Goal: Check status: Check status

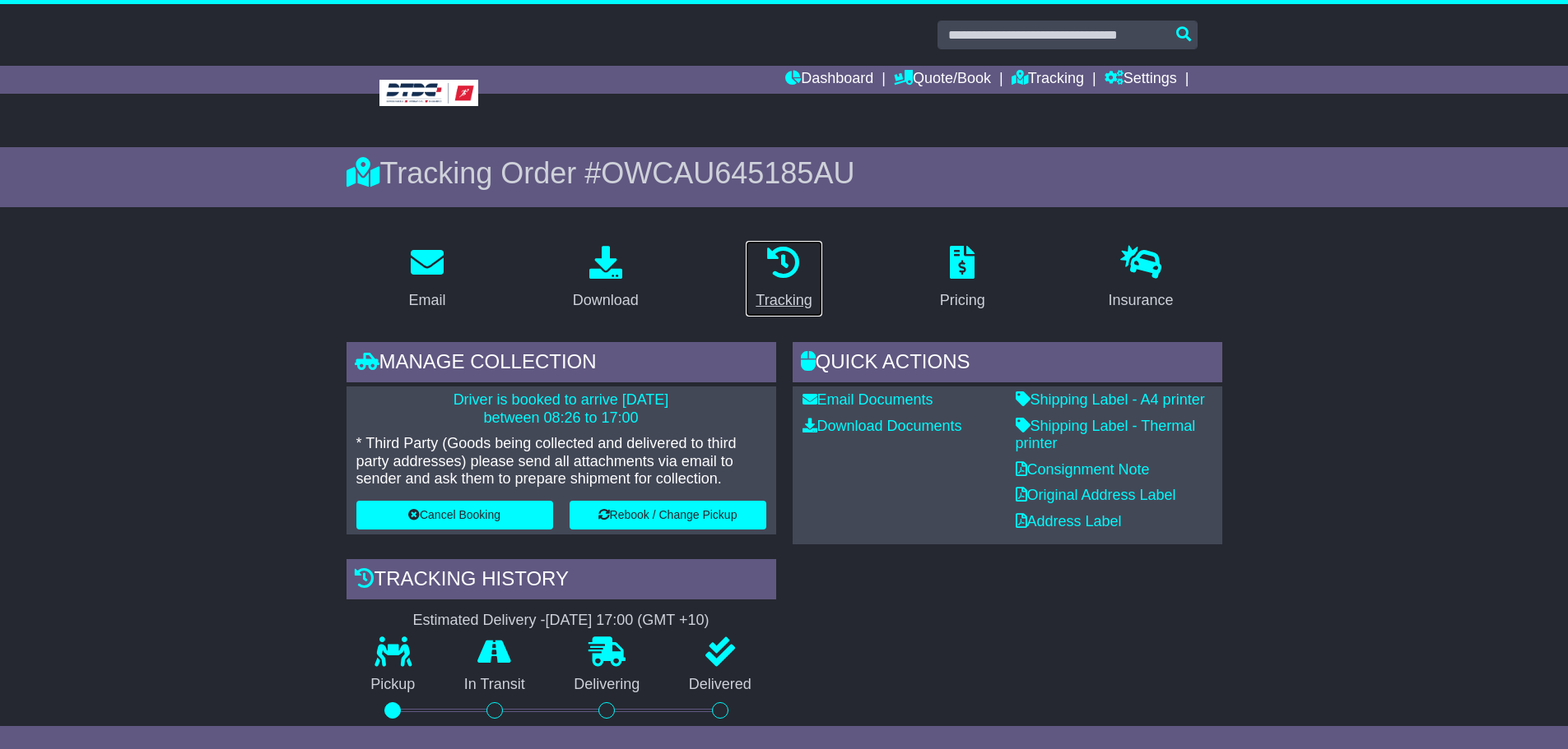
click at [791, 298] on div "Tracking" at bounding box center [784, 301] width 56 height 22
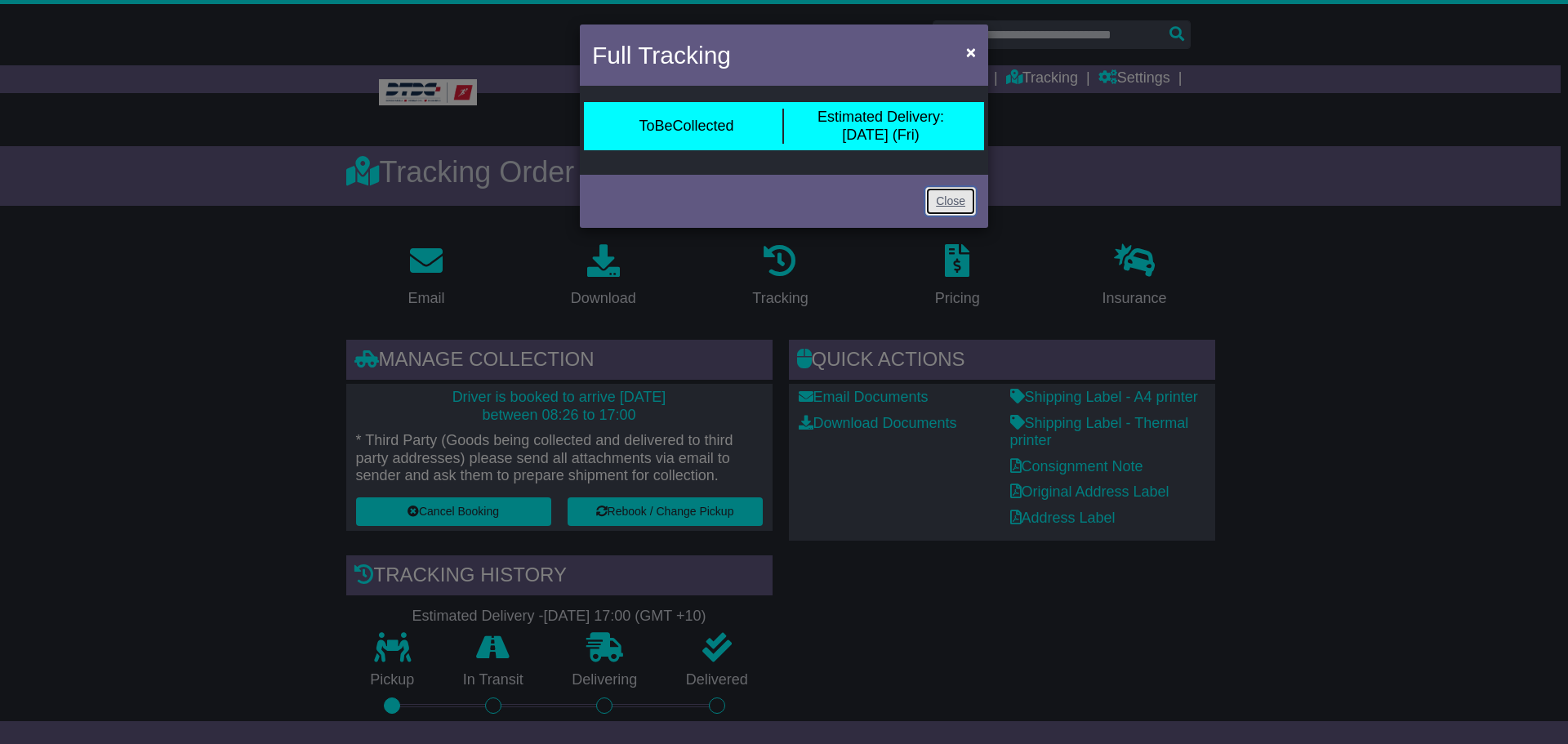
click at [948, 199] on link "Close" at bounding box center [950, 201] width 51 height 29
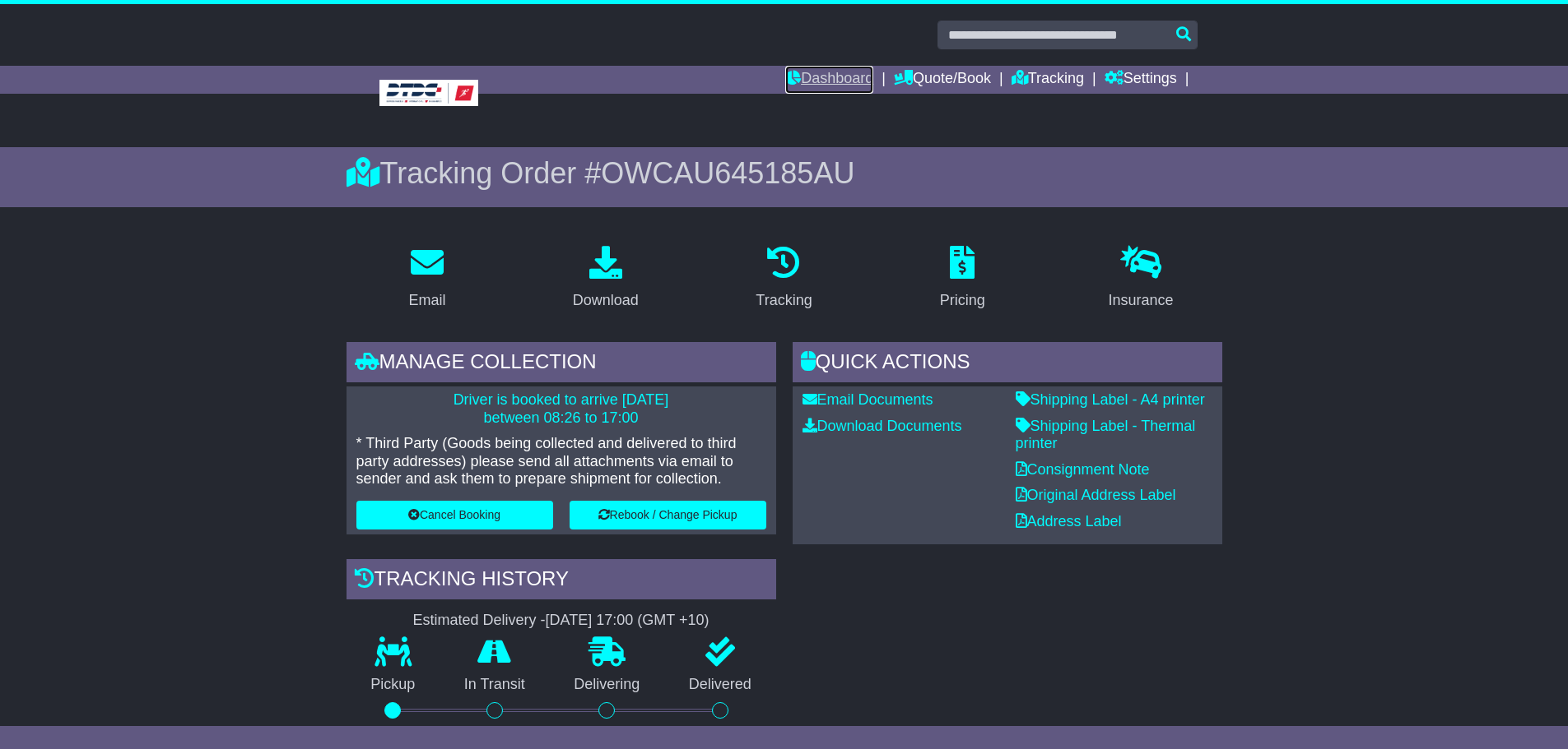
click at [830, 79] on link "Dashboard" at bounding box center [829, 79] width 88 height 28
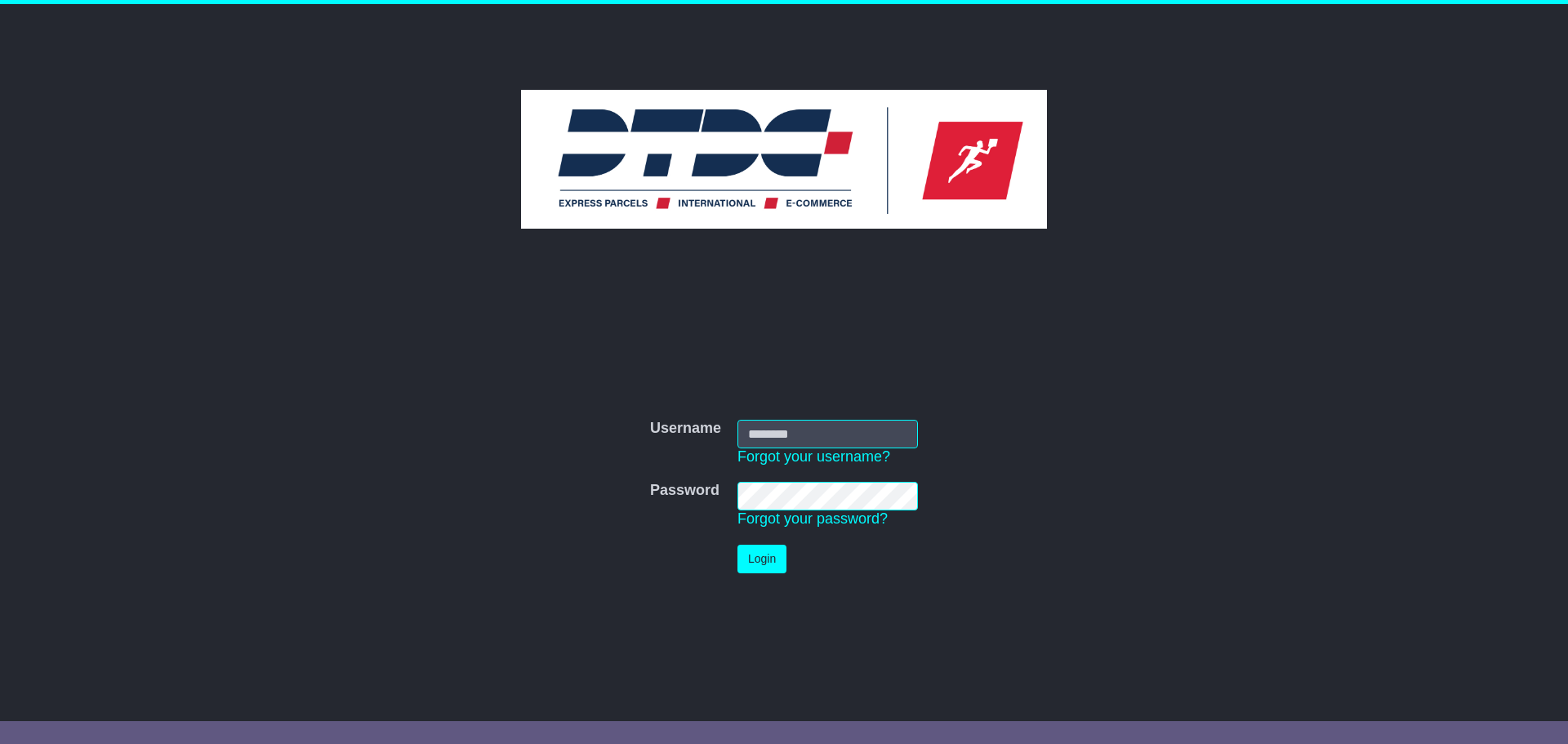
type input "********"
click at [759, 560] on button "Login" at bounding box center [761, 558] width 49 height 29
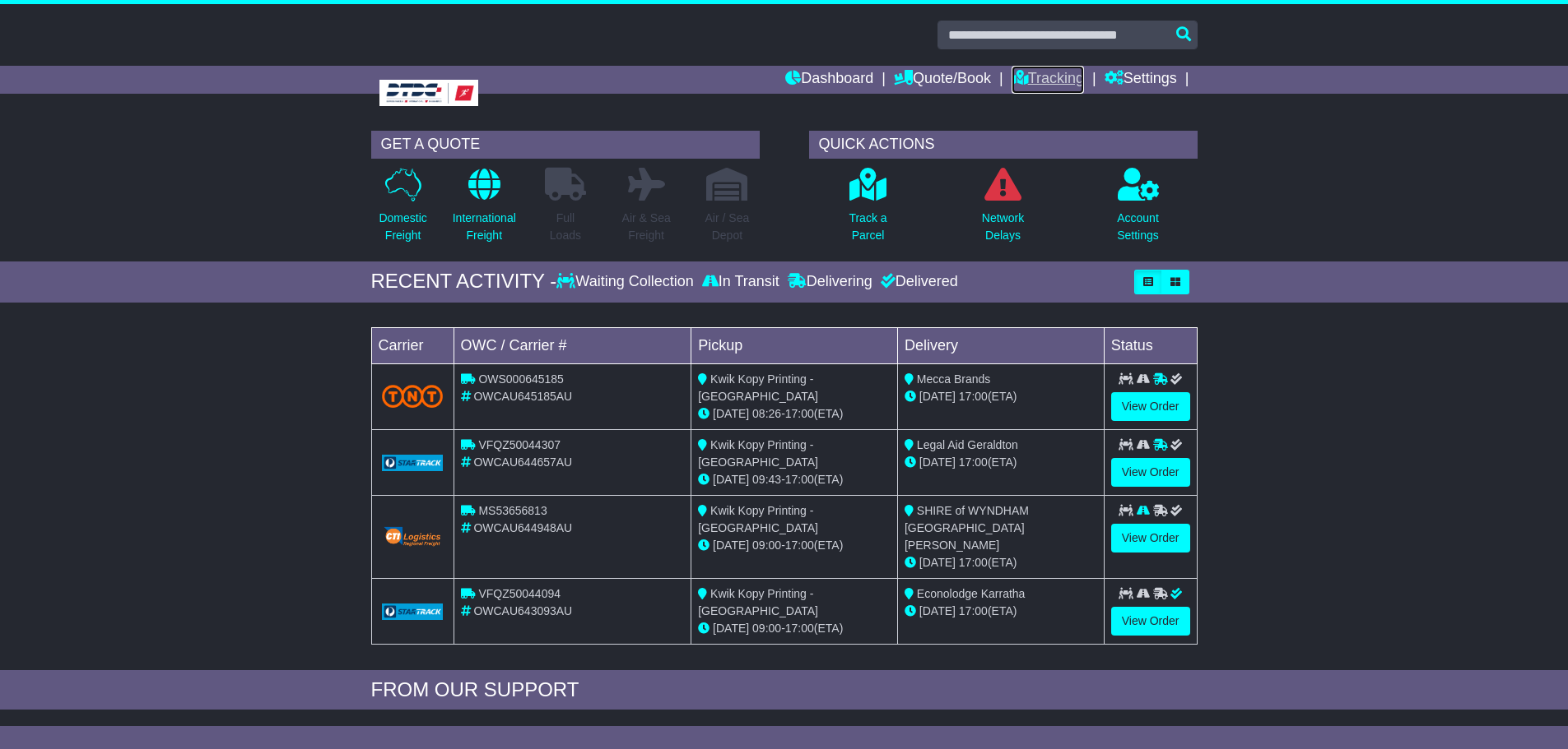
click at [1023, 80] on link "Tracking" at bounding box center [1048, 79] width 73 height 28
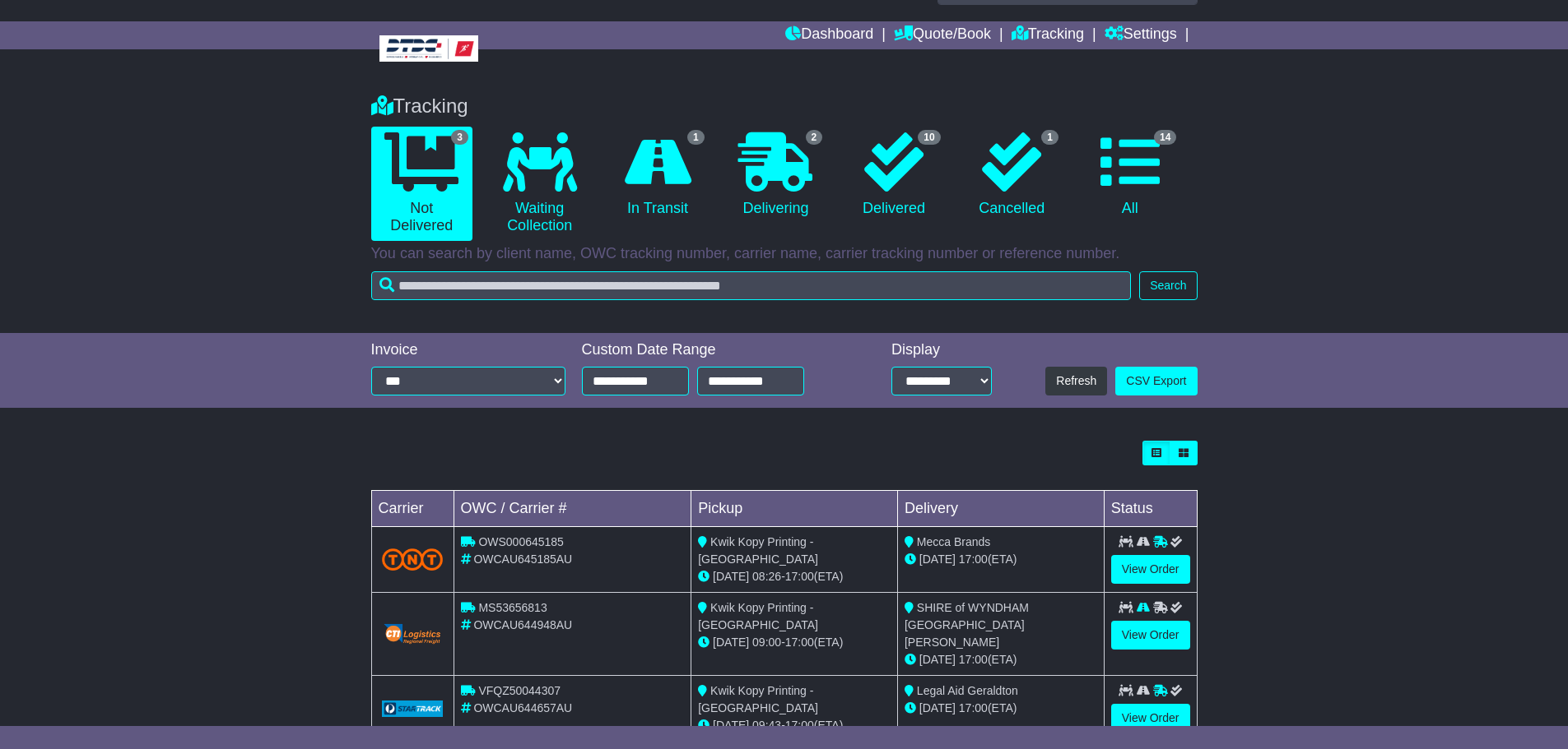
scroll to position [75, 0]
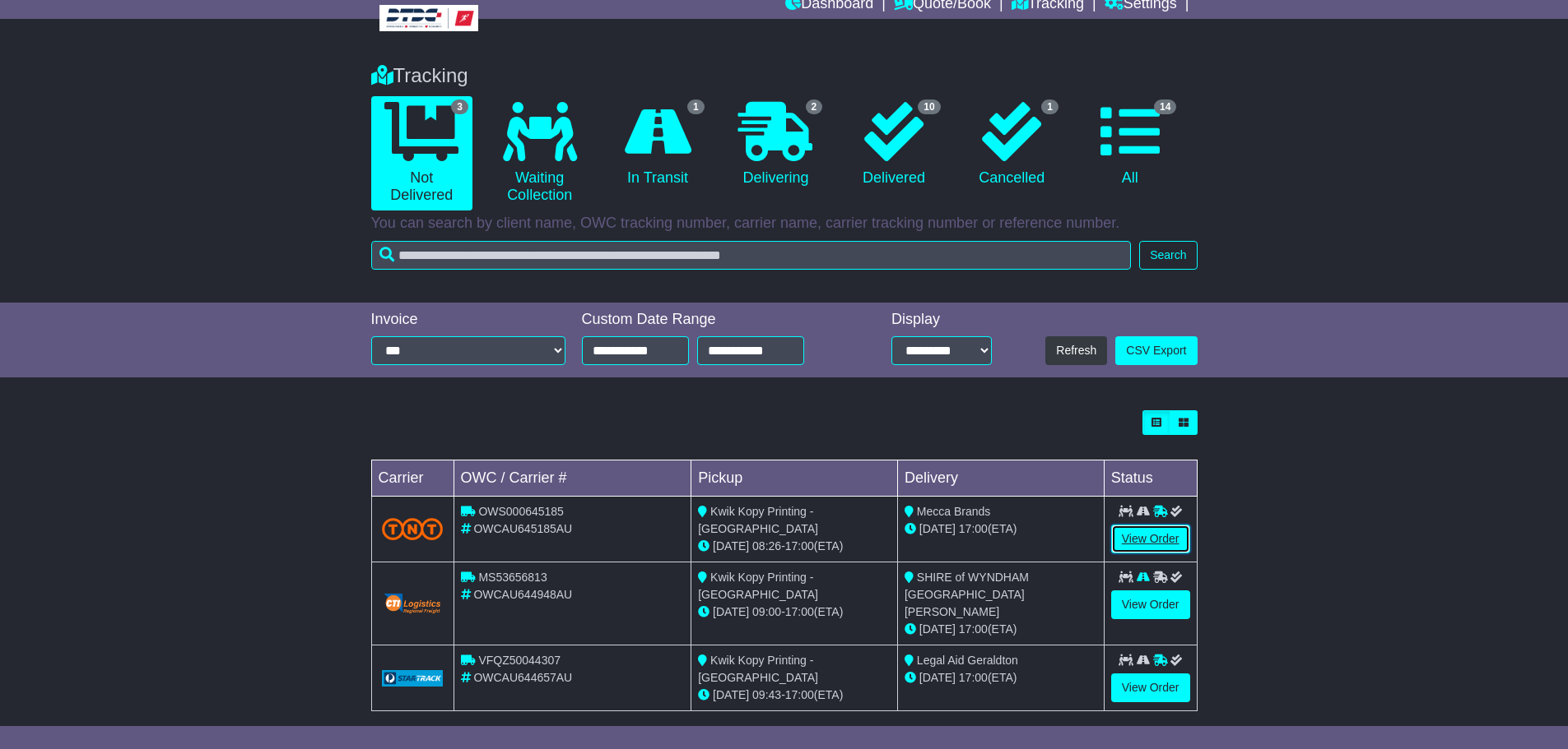
click at [1162, 539] on link "View Order" at bounding box center [1150, 539] width 79 height 29
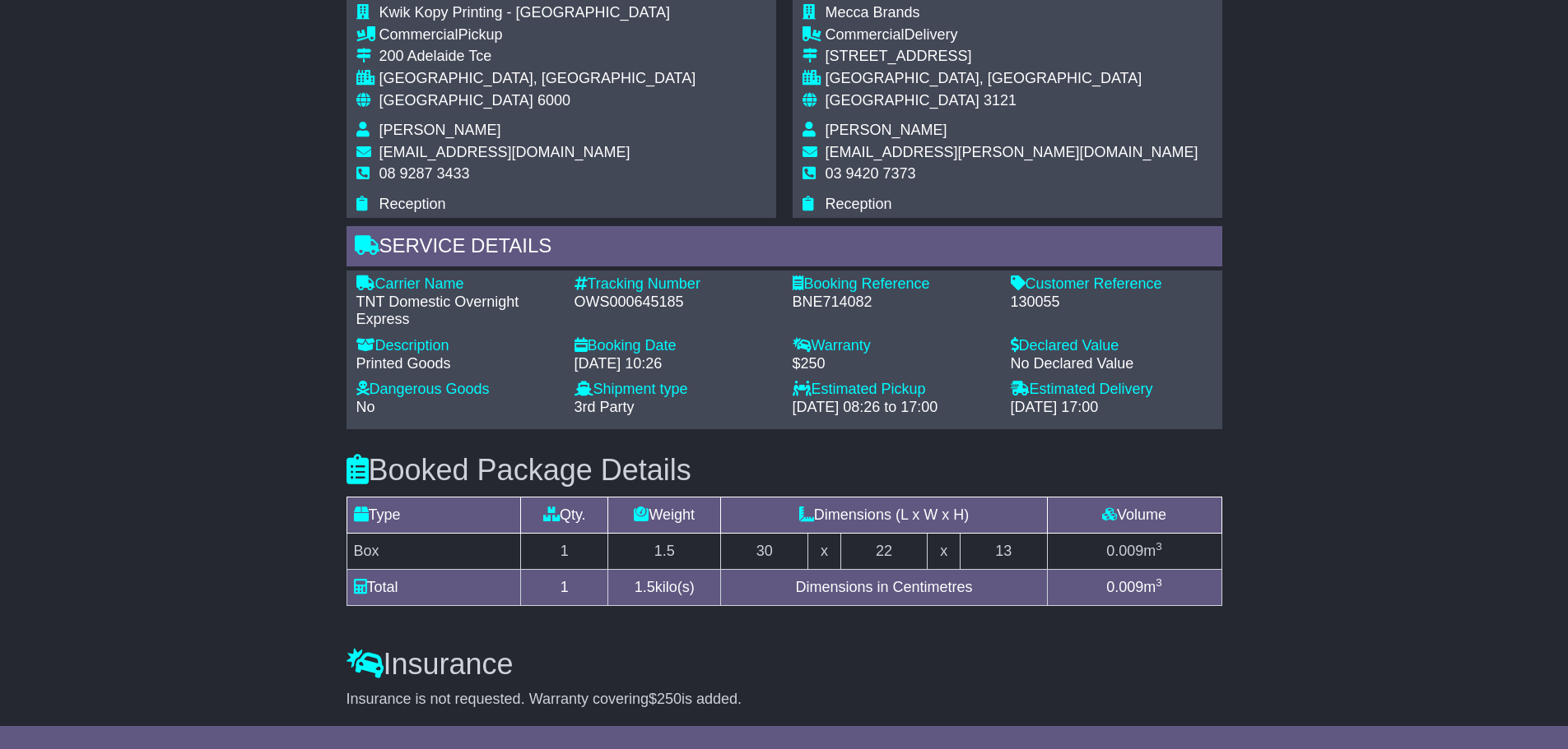
scroll to position [564, 0]
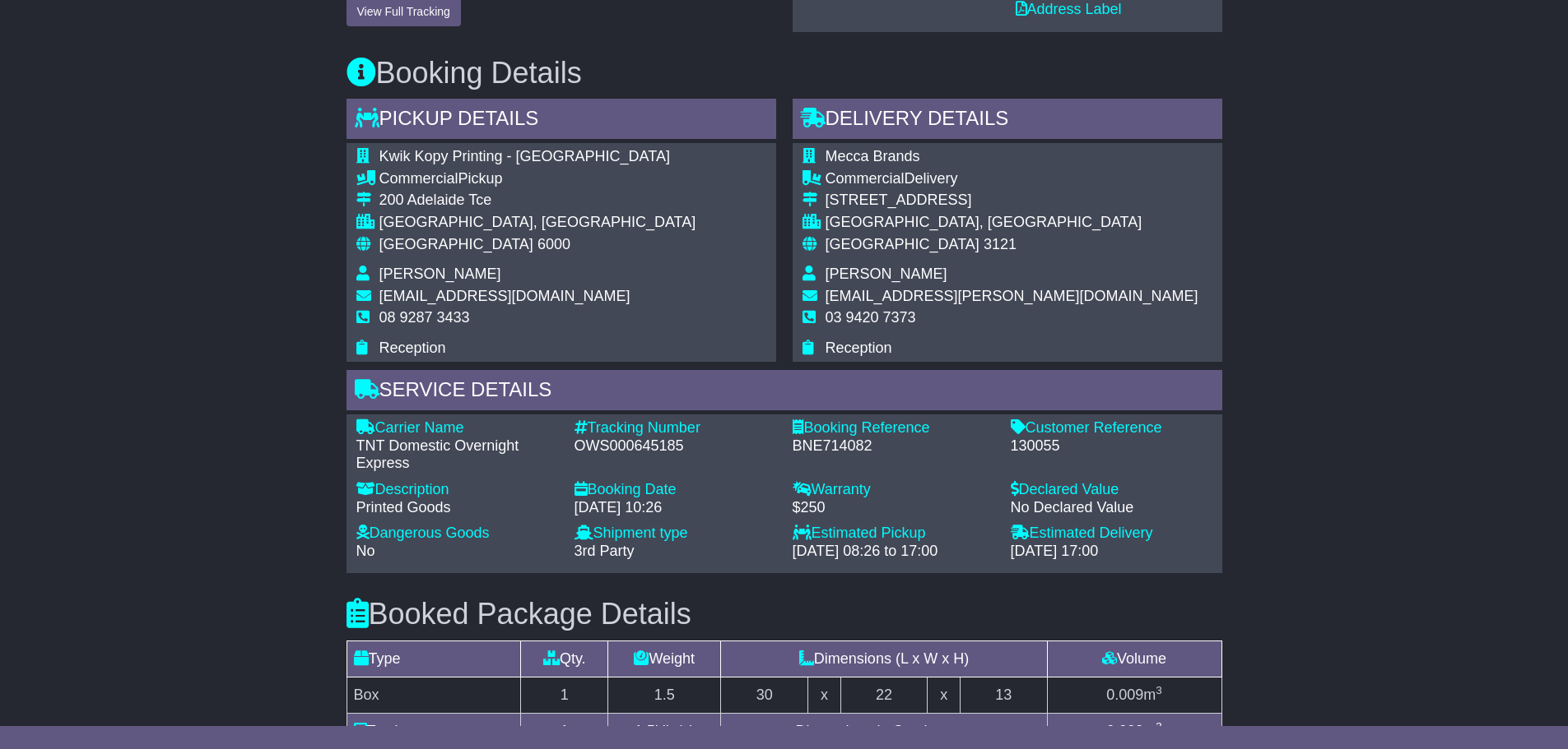
drag, startPoint x: 355, startPoint y: 107, endPoint x: 1156, endPoint y: 556, distance: 918.3
click at [1156, 556] on div "Pickup Details - Tail Lift Kwik Kopy Printing - [GEOGRAPHIC_DATA] Commercial Pi…" at bounding box center [784, 336] width 892 height 474
copy div "Loremi Dolorsi - Amet Cons Adip Elit Seddoeiu - Tempo INC Utlaboreet Dolore 387…"
click at [248, 261] on div "Email Download Tracking Pricing Insurance" at bounding box center [784, 423] width 1568 height 1407
